Goal: Task Accomplishment & Management: Manage account settings

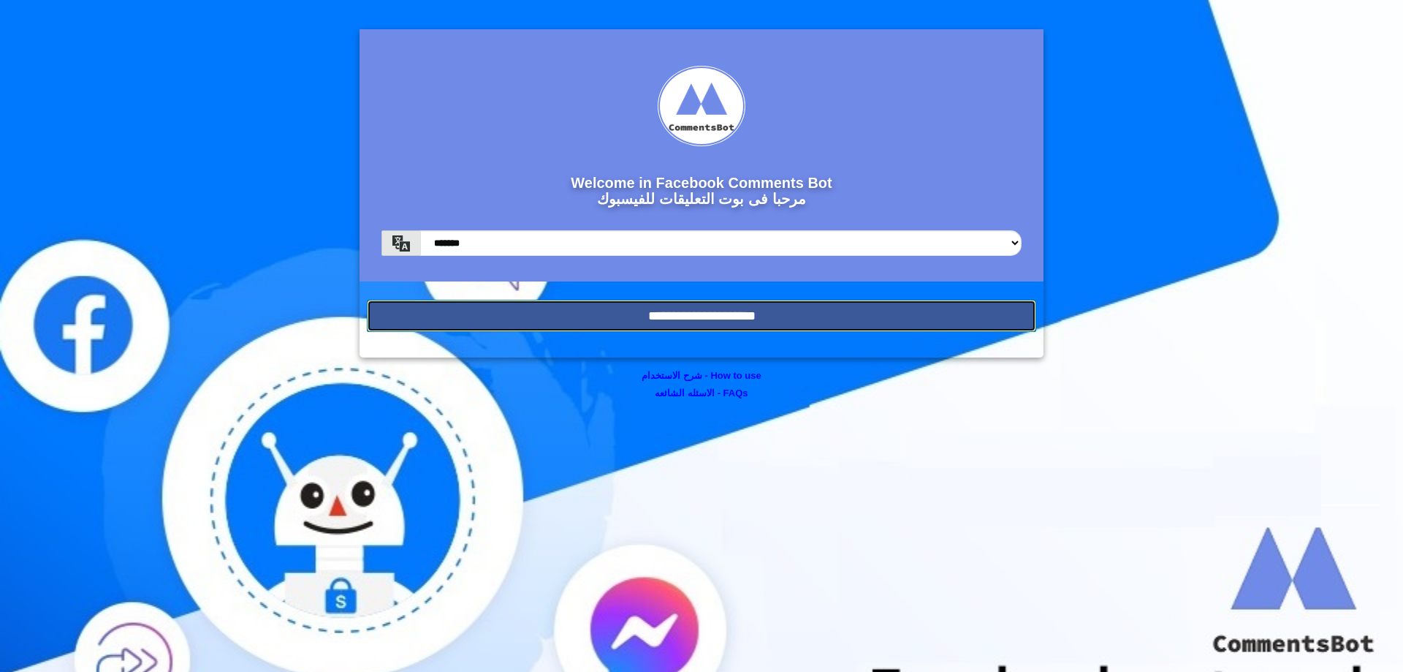
click at [874, 327] on input "**********" at bounding box center [702, 316] width 670 height 32
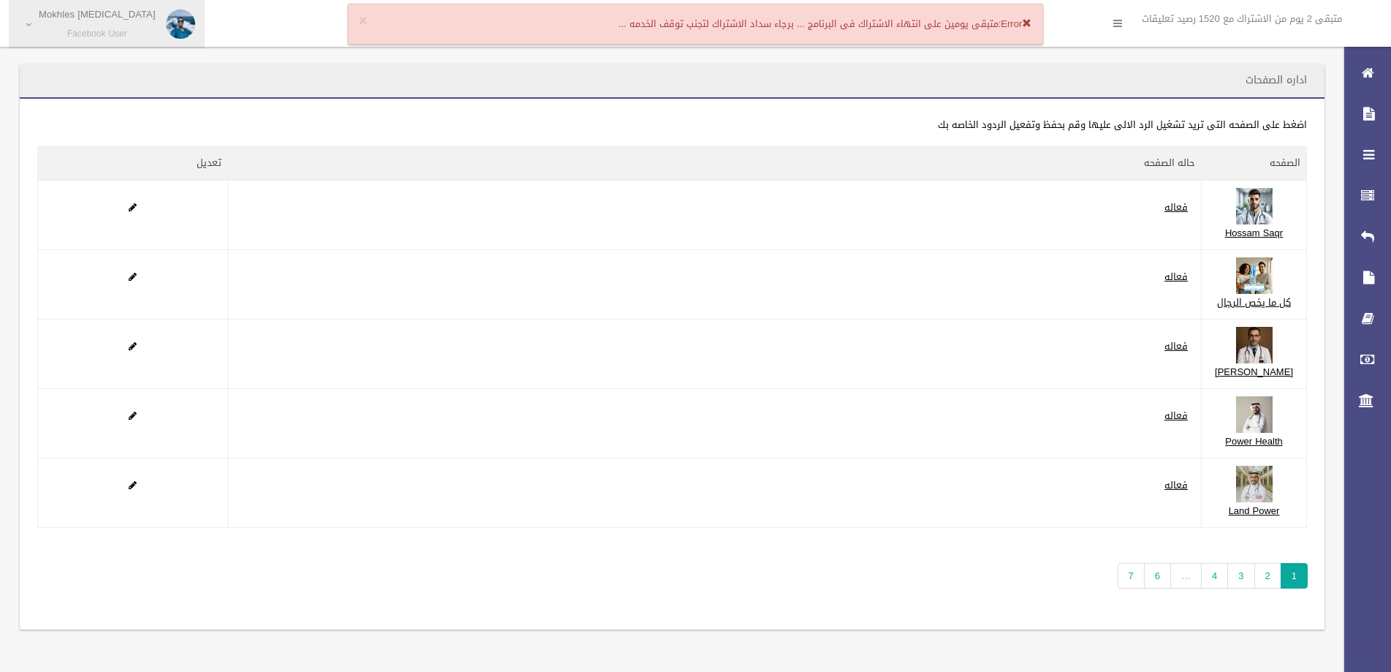
click at [166, 24] on img at bounding box center [180, 24] width 29 height 29
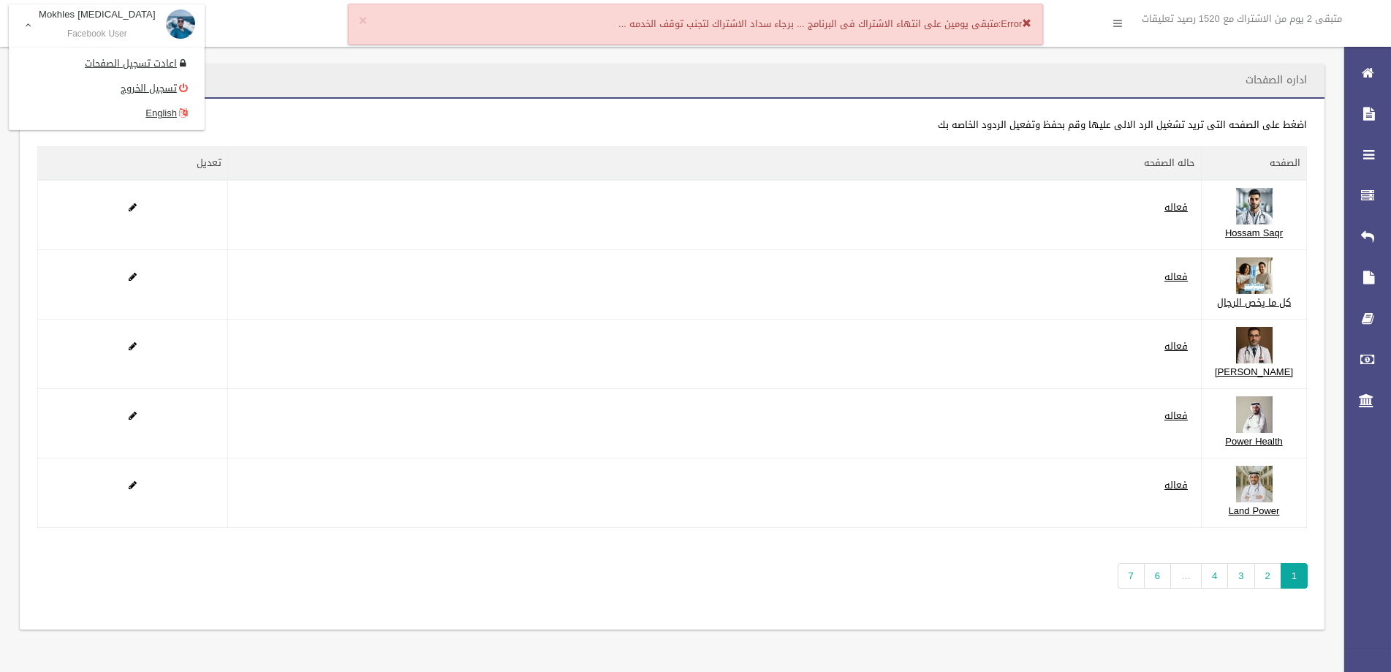
scroll to position [98, 0]
click at [1144, 575] on link "7" at bounding box center [1131, 576] width 27 height 26
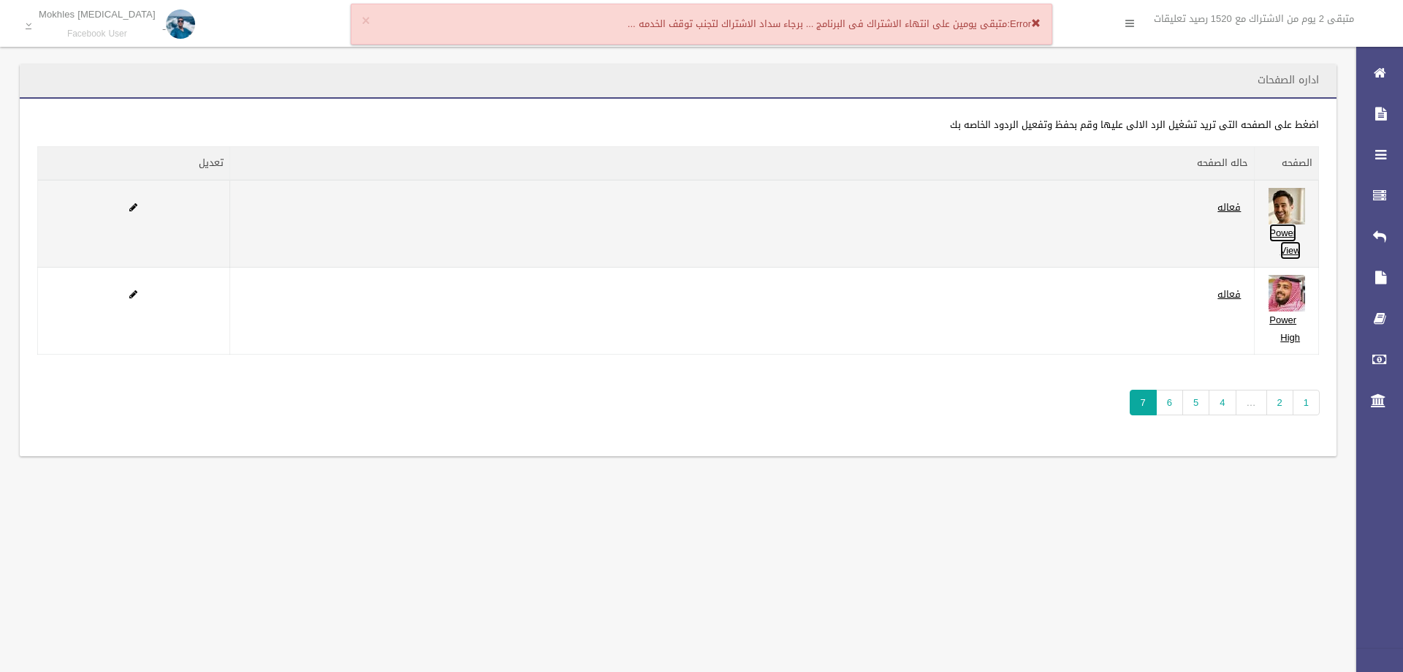
click at [1297, 242] on link "Power View" at bounding box center [1285, 242] width 31 height 36
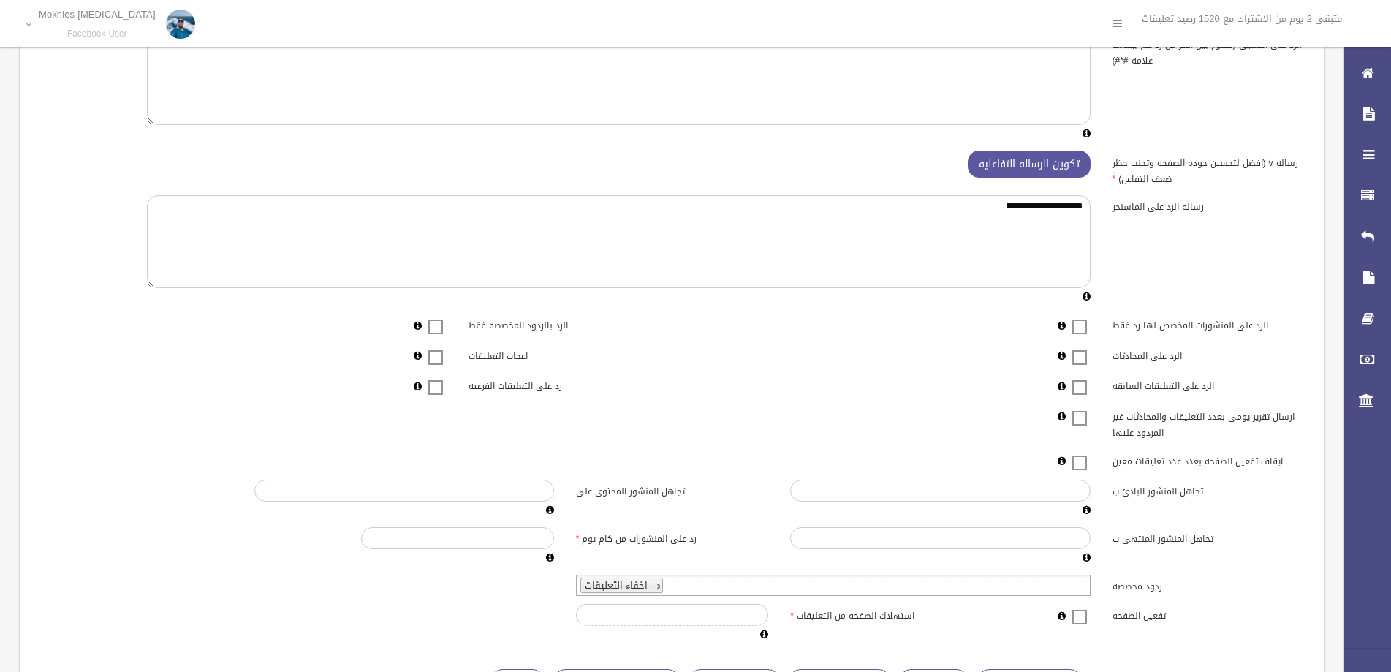
scroll to position [172, 0]
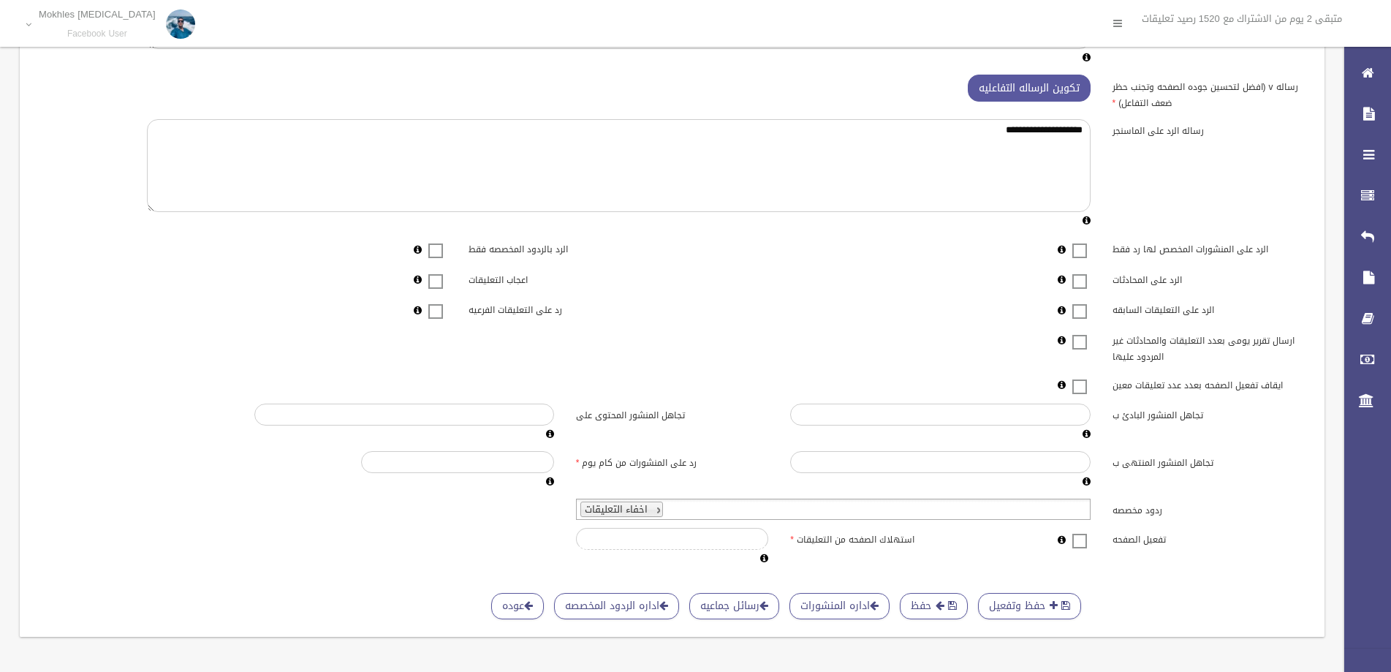
click at [1074, 531] on span at bounding box center [1080, 531] width 22 height 0
click at [955, 600] on span "submit" at bounding box center [952, 605] width 9 height 10
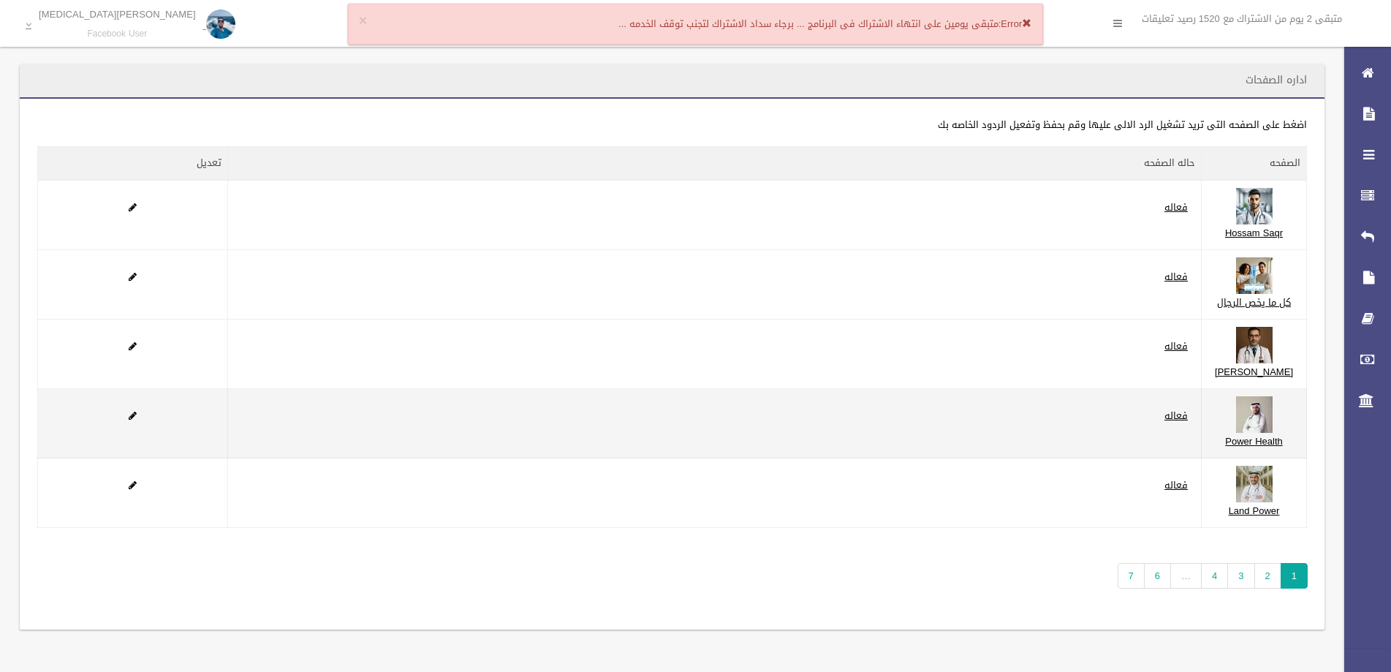
scroll to position [98, 0]
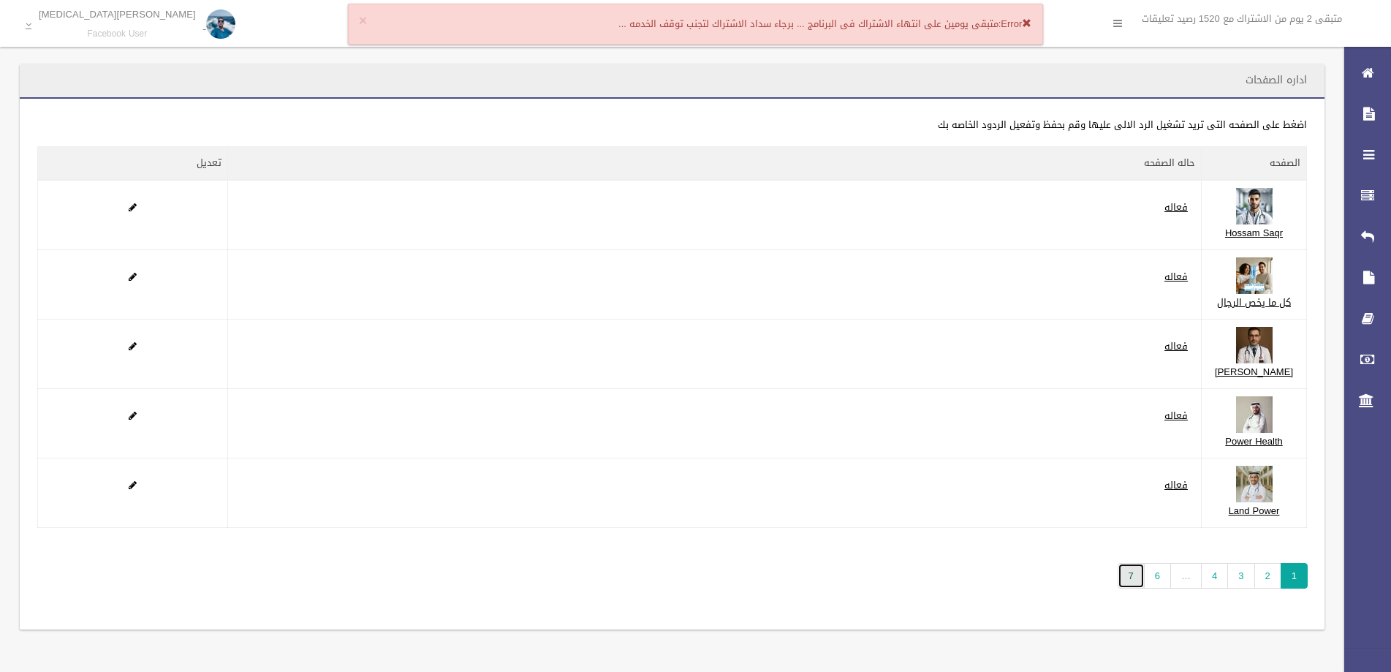
click at [1125, 581] on link "7" at bounding box center [1131, 576] width 27 height 26
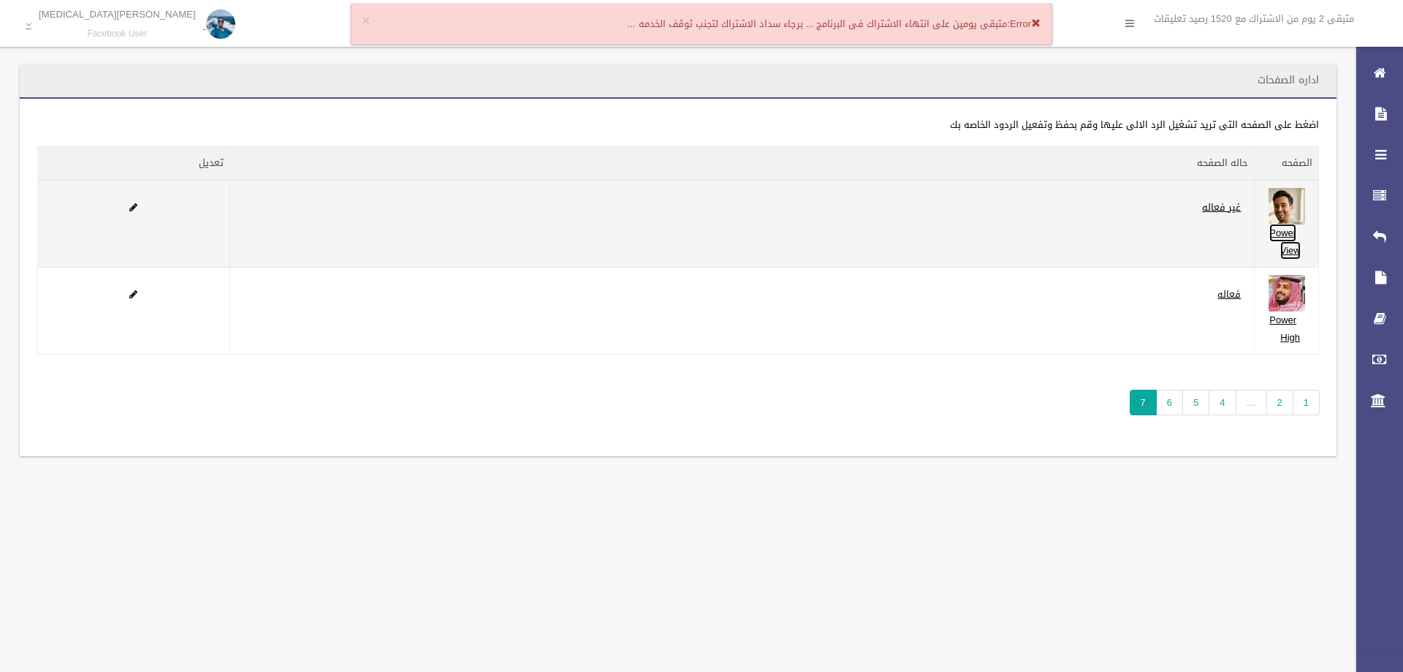
click at [1293, 241] on link "Power View" at bounding box center [1285, 242] width 31 height 36
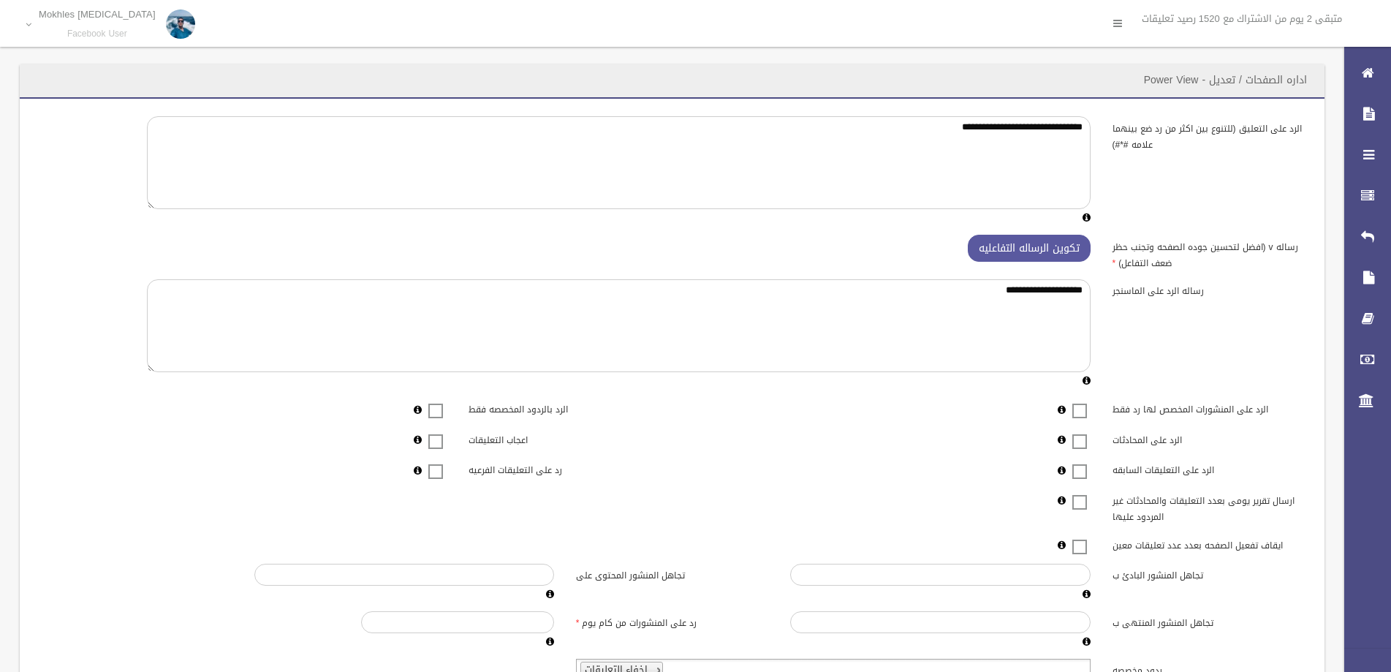
scroll to position [172, 0]
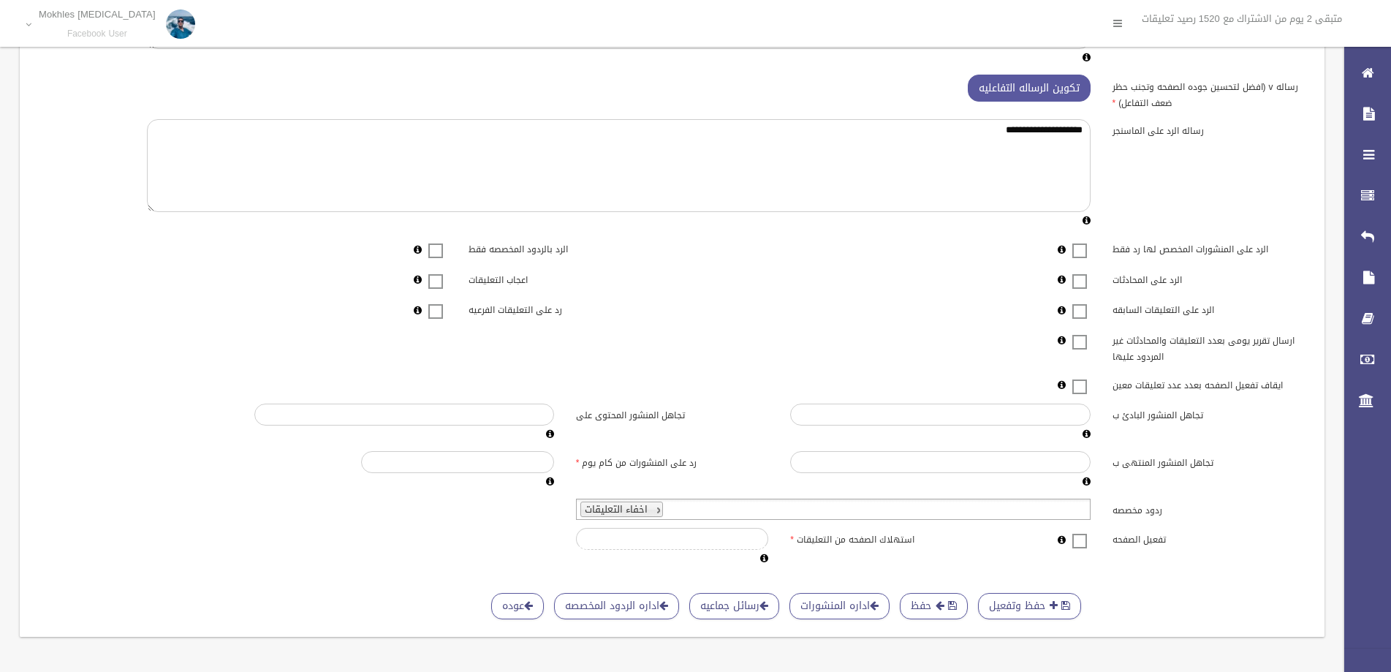
drag, startPoint x: 1077, startPoint y: 530, endPoint x: 1058, endPoint y: 572, distance: 46.8
click at [1079, 531] on span at bounding box center [1080, 531] width 22 height 0
click at [1031, 598] on button "حفظ وتفعيل" at bounding box center [1029, 606] width 103 height 27
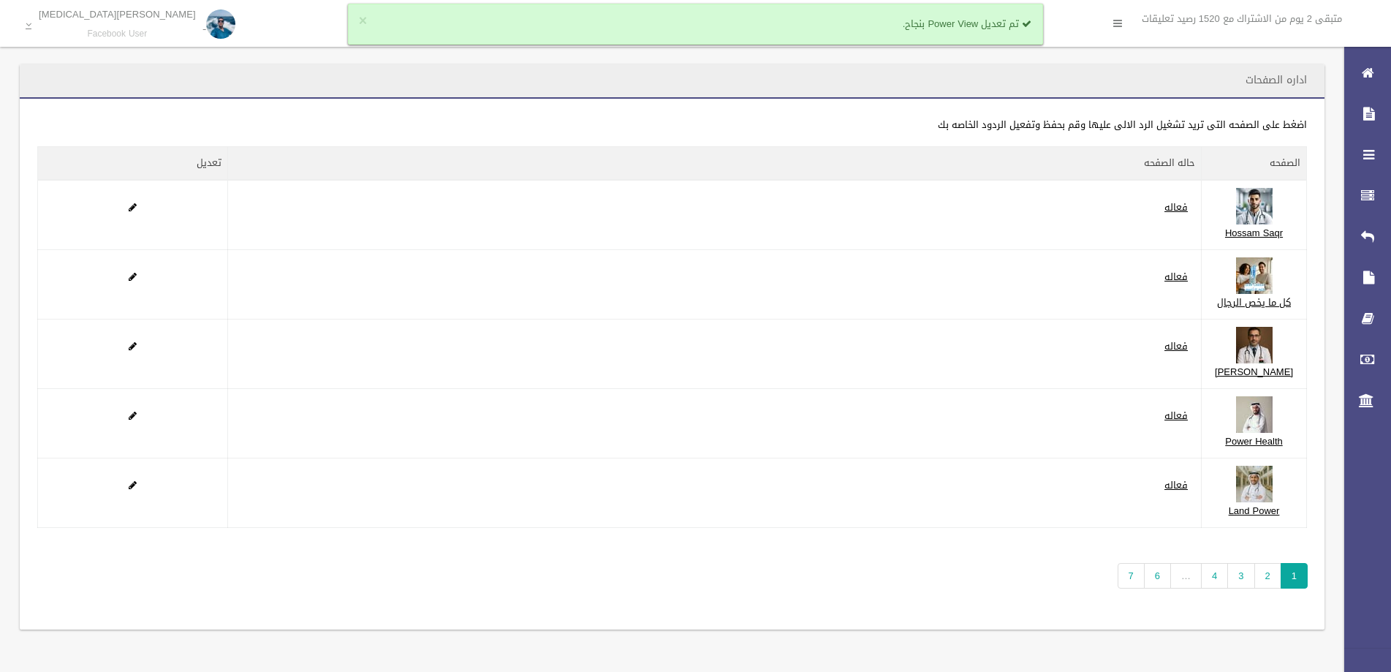
scroll to position [98, 0]
click at [1132, 586] on link "7" at bounding box center [1131, 576] width 27 height 26
